Goal: Task Accomplishment & Management: Use online tool/utility

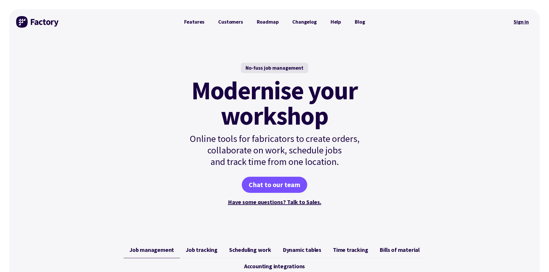
click at [518, 23] on link "Sign in" at bounding box center [521, 21] width 23 height 13
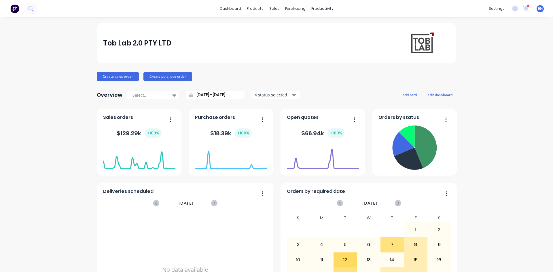
click at [506, 43] on div "Tob Lab 2.0 PTY LTD Create sales order Create purchase order Overview Select...…" at bounding box center [276, 247] width 553 height 449
click at [267, 9] on div "sales" at bounding box center [275, 8] width 16 height 9
click at [293, 28] on div "Sales Orders" at bounding box center [294, 27] width 24 height 5
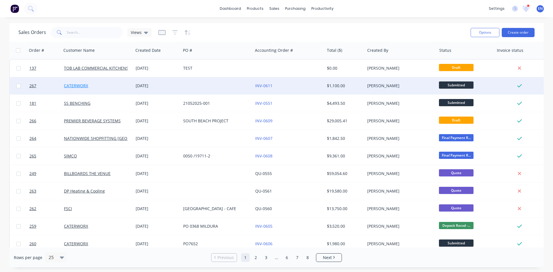
click at [80, 87] on link "CATERWORX" at bounding box center [76, 85] width 24 height 5
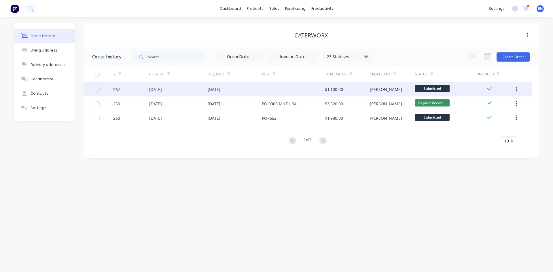
click at [150, 90] on div "[DATE]" at bounding box center [155, 89] width 13 height 6
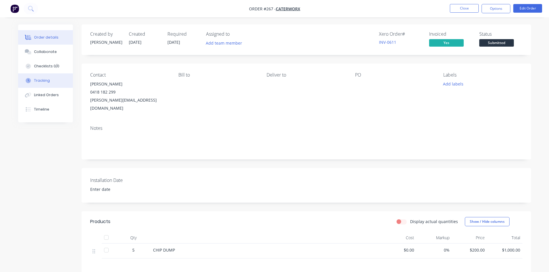
click at [46, 80] on div "Tracking" at bounding box center [42, 80] width 16 height 5
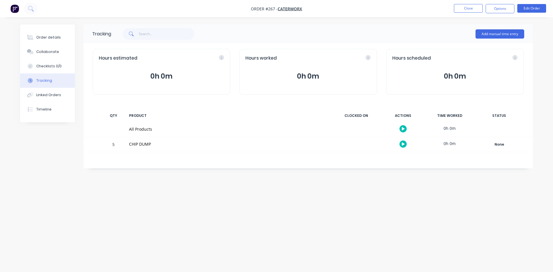
click at [198, 242] on div "Order details Collaborate Checklists 0/0 Tracking Linked Orders Timeline Order …" at bounding box center [276, 136] width 553 height 272
click at [469, 6] on button "Close" at bounding box center [468, 8] width 29 height 9
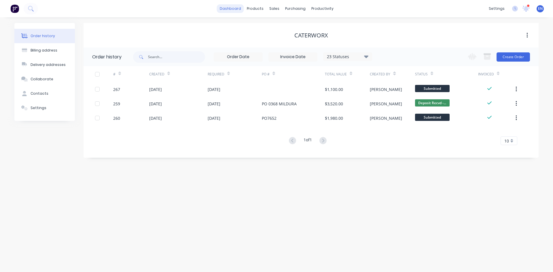
click at [234, 5] on link "dashboard" at bounding box center [230, 8] width 27 height 9
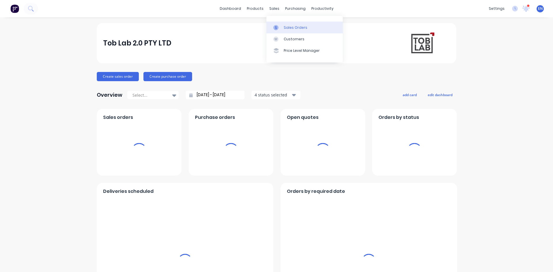
click at [296, 29] on div "Sales Orders" at bounding box center [296, 27] width 24 height 5
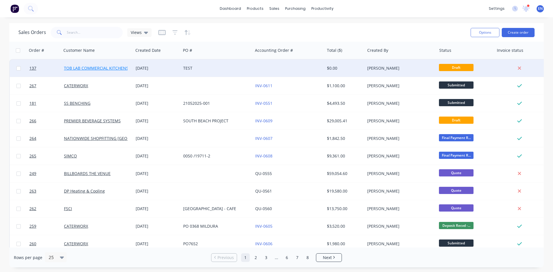
click at [103, 67] on link "TOB LAB COMMERCIAL KITCHENS PTY LTD" at bounding box center [104, 67] width 81 height 5
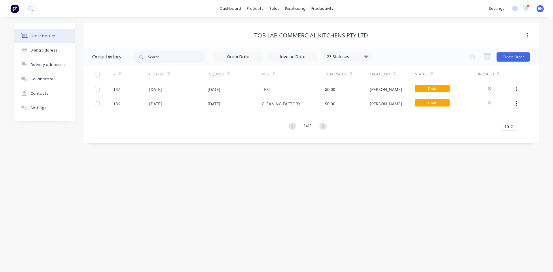
click at [196, 178] on div "Order history Billing address Delivery addresses Collaborate Contacts Settings …" at bounding box center [276, 144] width 553 height 255
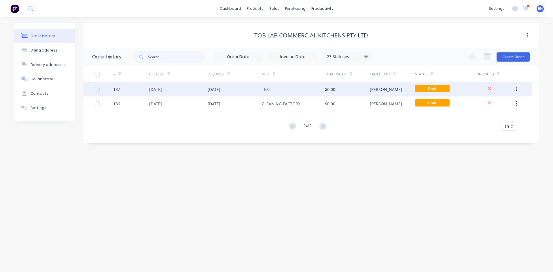
click at [116, 91] on div "137" at bounding box center [116, 89] width 7 height 6
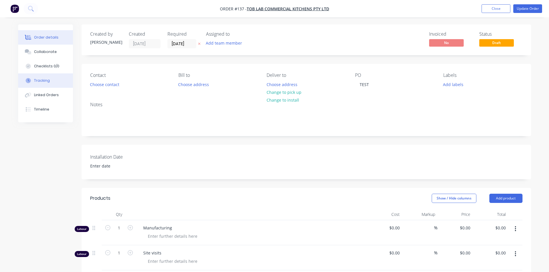
click at [40, 82] on div "Tracking" at bounding box center [42, 80] width 16 height 5
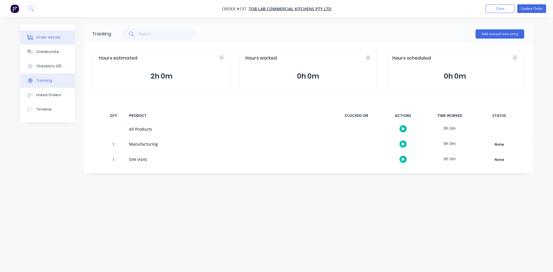
click at [49, 39] on div "Order details" at bounding box center [48, 37] width 25 height 5
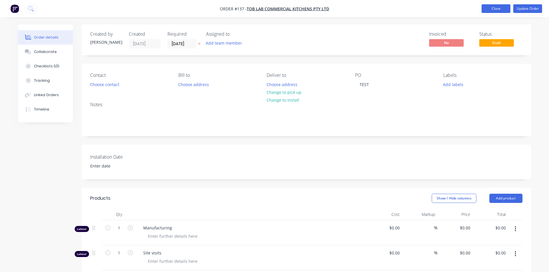
click at [493, 7] on button "Close" at bounding box center [496, 8] width 29 height 9
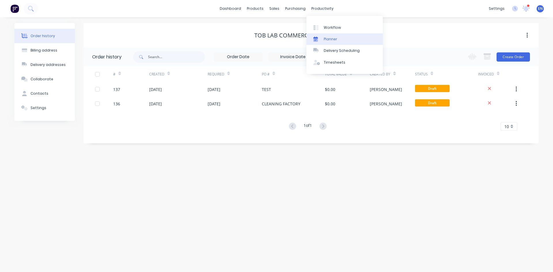
click at [326, 41] on div "Planner" at bounding box center [331, 39] width 14 height 5
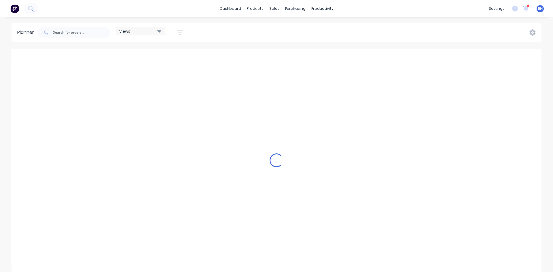
scroll to position [0, 1476]
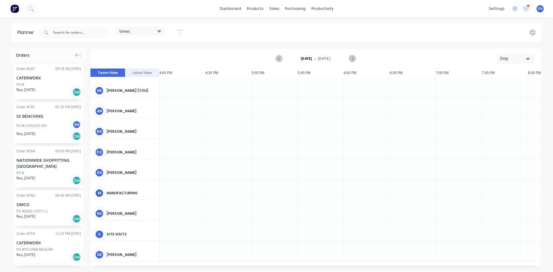
click at [159, 30] on icon at bounding box center [159, 31] width 4 height 6
click at [214, 37] on div "Views Save new view None (Default) edit Show/Hide users Show/Hide orders Filter…" at bounding box center [289, 32] width 505 height 17
click at [184, 33] on button "button" at bounding box center [180, 32] width 18 height 11
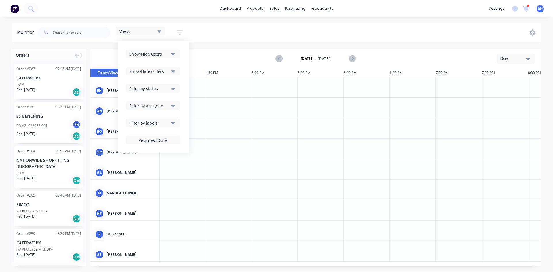
click at [272, 39] on div "Views Save new view None (Default) edit Show/Hide users Show/Hide orders Filter…" at bounding box center [289, 32] width 505 height 17
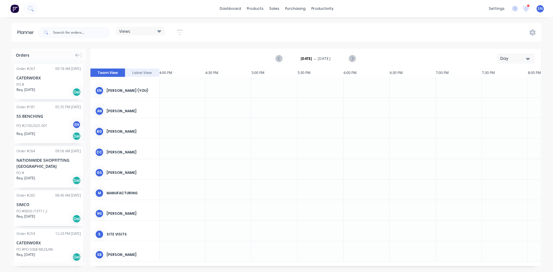
click at [131, 32] on div "Views" at bounding box center [140, 31] width 42 height 5
click at [231, 38] on div "Views Save new view None (Default) edit Show/Hide users Show/Hide orders Filter…" at bounding box center [289, 32] width 505 height 17
click at [158, 32] on div "Views" at bounding box center [140, 31] width 42 height 5
click at [242, 48] on div "Planner Views Save new view None (Default) edit Show/Hide users Show/Hide order…" at bounding box center [276, 147] width 553 height 249
click at [142, 70] on button "Label View" at bounding box center [142, 73] width 35 height 9
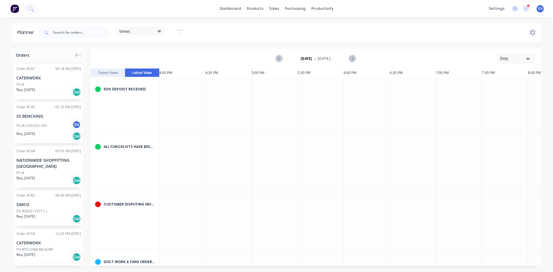
click at [102, 74] on button "Team View" at bounding box center [108, 73] width 35 height 9
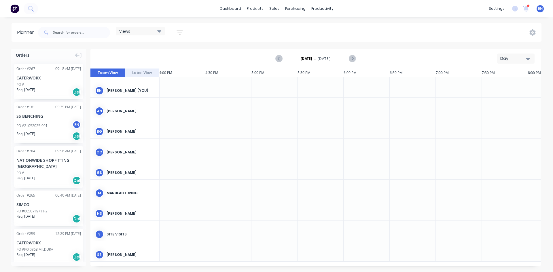
click at [142, 74] on button "Label View" at bounding box center [142, 73] width 35 height 9
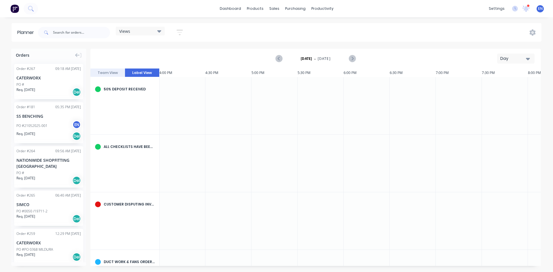
click at [107, 76] on button "Team View" at bounding box center [108, 73] width 35 height 9
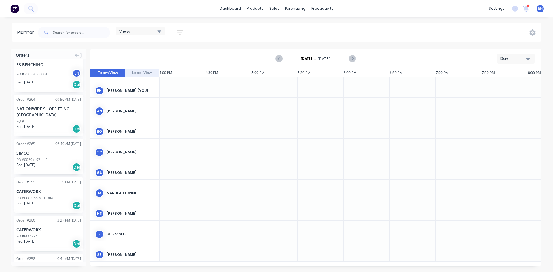
scroll to position [57, 0]
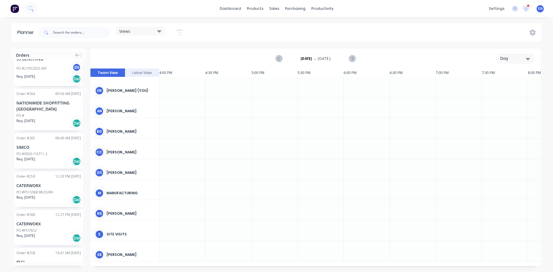
click at [22, 110] on div "NATIONWIDE SHOPFITTING [GEOGRAPHIC_DATA]" at bounding box center [48, 106] width 65 height 12
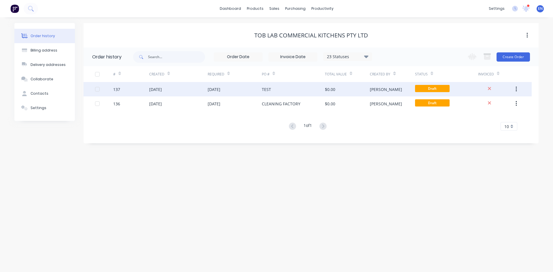
click at [157, 90] on div "[DATE]" at bounding box center [155, 89] width 13 height 6
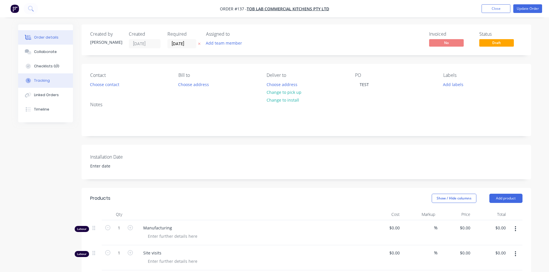
click at [45, 78] on div "Tracking" at bounding box center [42, 80] width 16 height 5
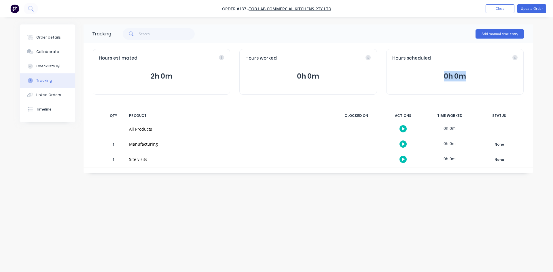
drag, startPoint x: 553, startPoint y: 89, endPoint x: 553, endPoint y: 52, distance: 36.9
click at [553, 52] on div "Order details Collaborate Checklists 0/0 Tracking Linked Orders Timeline Order …" at bounding box center [276, 136] width 553 height 272
drag, startPoint x: 438, startPoint y: 226, endPoint x: 401, endPoint y: 215, distance: 38.6
click at [437, 226] on div "Order details Collaborate Checklists 0/0 Tracking Linked Orders Timeline Order …" at bounding box center [276, 136] width 553 height 272
click at [498, 11] on button "Close" at bounding box center [500, 8] width 29 height 9
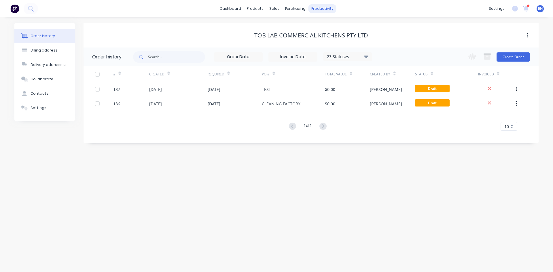
click at [322, 12] on div "productivity" at bounding box center [323, 8] width 28 height 9
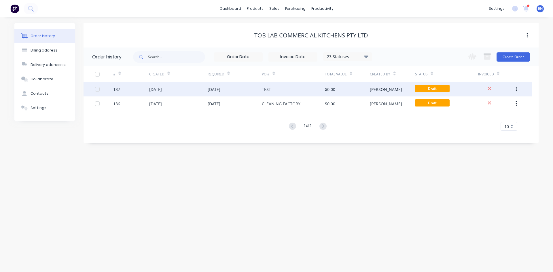
click at [162, 90] on div "[DATE]" at bounding box center [155, 89] width 13 height 6
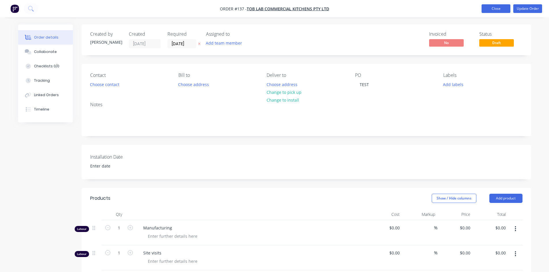
click at [497, 10] on button "Close" at bounding box center [496, 8] width 29 height 9
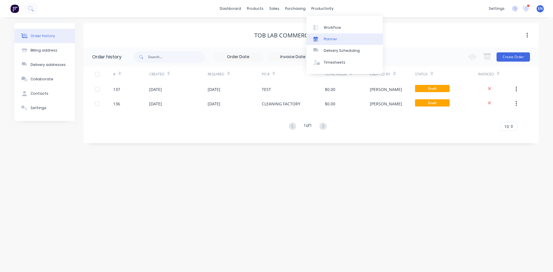
click at [333, 38] on div "Planner" at bounding box center [331, 39] width 14 height 5
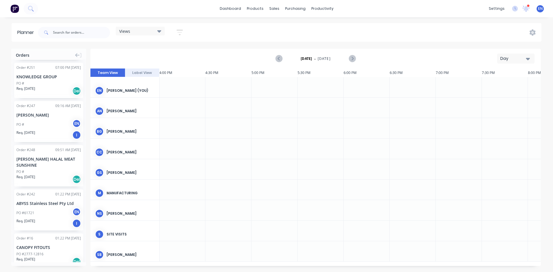
scroll to position [622, 0]
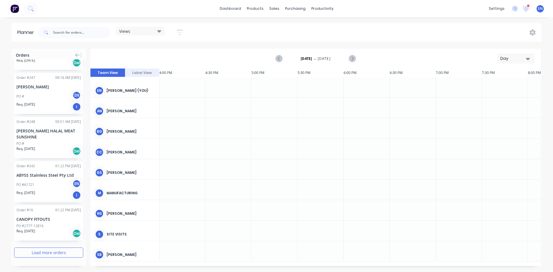
click at [61, 255] on button "Load more orders" at bounding box center [48, 253] width 69 height 10
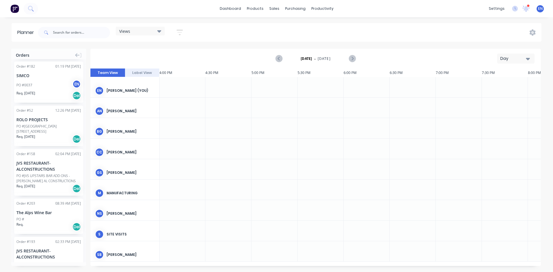
scroll to position [1444, 0]
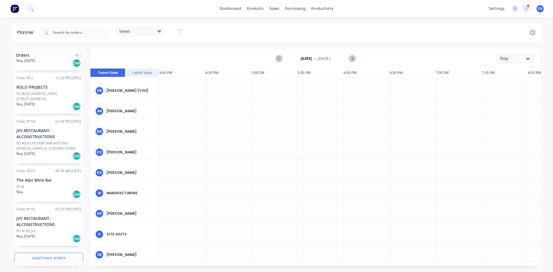
click at [61, 253] on button "Load more orders" at bounding box center [48, 258] width 69 height 10
click at [62, 31] on input "text" at bounding box center [81, 33] width 57 height 12
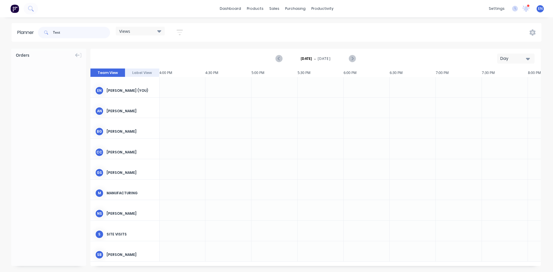
type input "Test"
drag, startPoint x: 67, startPoint y: 31, endPoint x: 41, endPoint y: 31, distance: 26.8
click at [41, 31] on div "Test" at bounding box center [74, 33] width 72 height 12
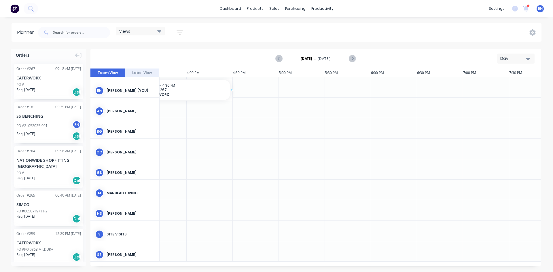
scroll to position [0, 1434]
drag, startPoint x: 26, startPoint y: 78, endPoint x: 198, endPoint y: 91, distance: 172.9
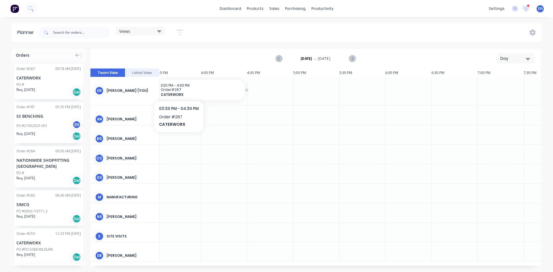
click at [179, 88] on span "Order # 267" at bounding box center [201, 90] width 81 height 4
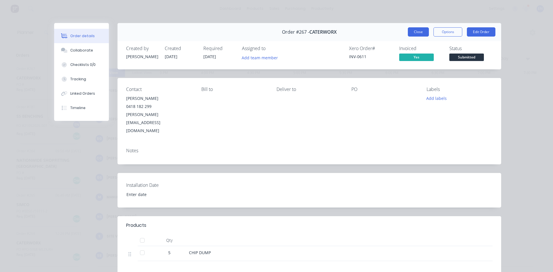
click at [415, 33] on button "Close" at bounding box center [418, 31] width 21 height 9
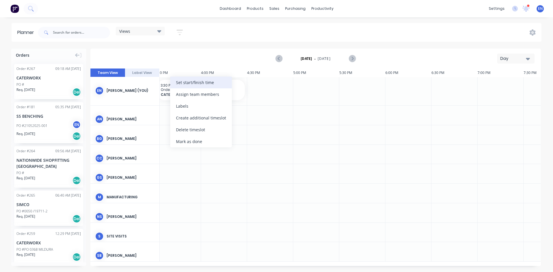
click at [201, 84] on div "Set start/finish time" at bounding box center [201, 83] width 62 height 12
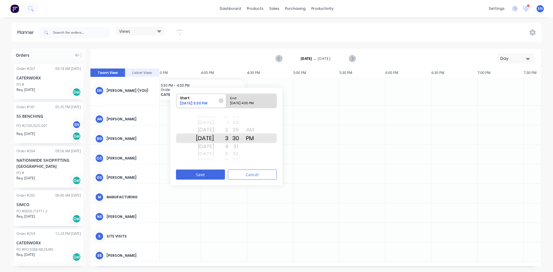
click at [228, 36] on div "Views Save new view None (Default) edit Show/Hide users Show/Hide orders Filter…" at bounding box center [289, 32] width 505 height 17
click at [251, 178] on button "Cancel" at bounding box center [252, 175] width 49 height 10
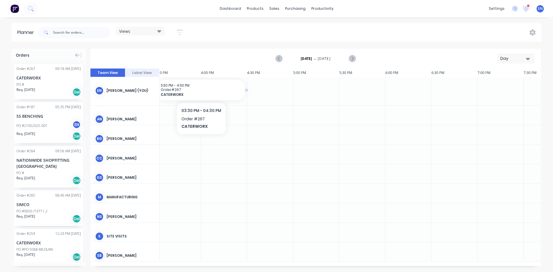
click at [175, 90] on span "Order # 267" at bounding box center [201, 90] width 81 height 4
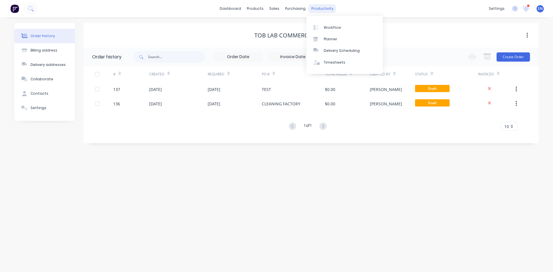
click at [324, 11] on div "productivity" at bounding box center [323, 8] width 28 height 9
click at [332, 37] on div "Planner" at bounding box center [331, 39] width 14 height 5
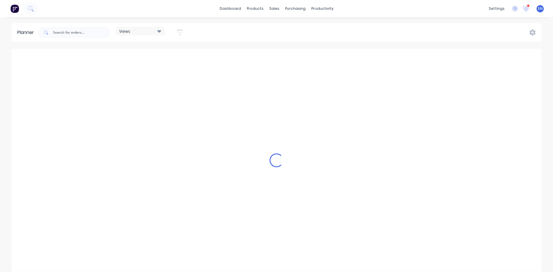
scroll to position [0, 1476]
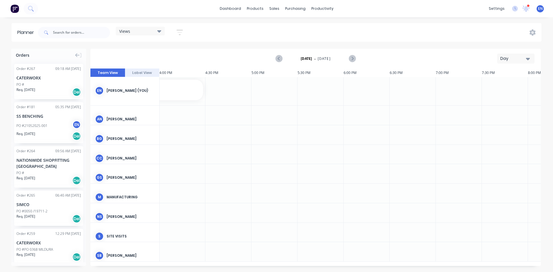
drag, startPoint x: 388, startPoint y: 266, endPoint x: 340, endPoint y: 263, distance: 48.2
click at [340, 263] on div "Orders Order # 267 09:18 AM [DATE] CATERWORX PO # Req. [DATE] Del Order # 181 0…" at bounding box center [276, 160] width 553 height 223
click at [249, 38] on div "Views Save new view None (Default) edit Show/Hide users Show/Hide orders Filter…" at bounding box center [289, 32] width 505 height 17
